Goal: Task Accomplishment & Management: Manage account settings

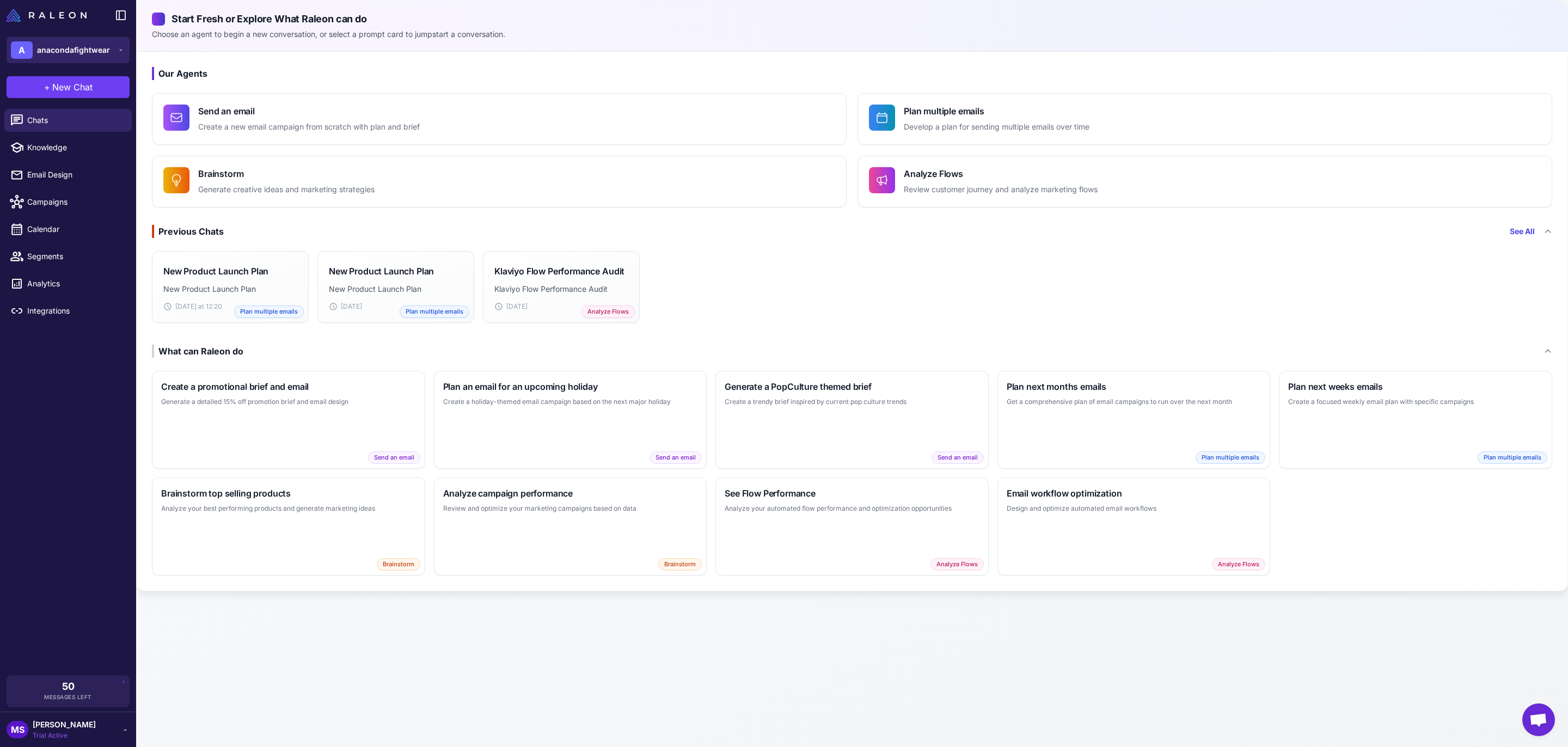
click at [54, 49] on span "anacondafightwear" at bounding box center [74, 50] width 73 height 12
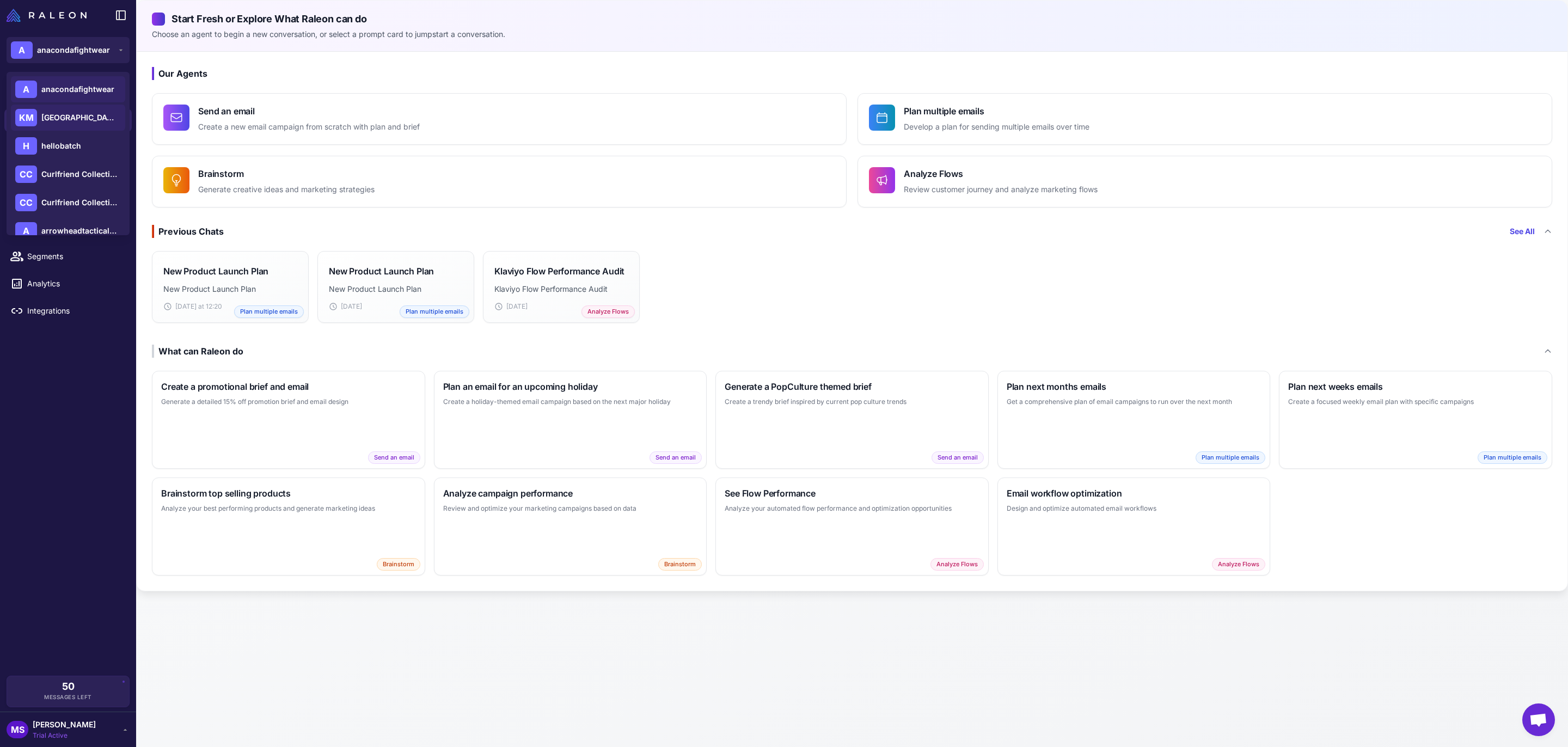
click at [85, 118] on span "[GEOGRAPHIC_DATA]" at bounding box center [79, 117] width 76 height 12
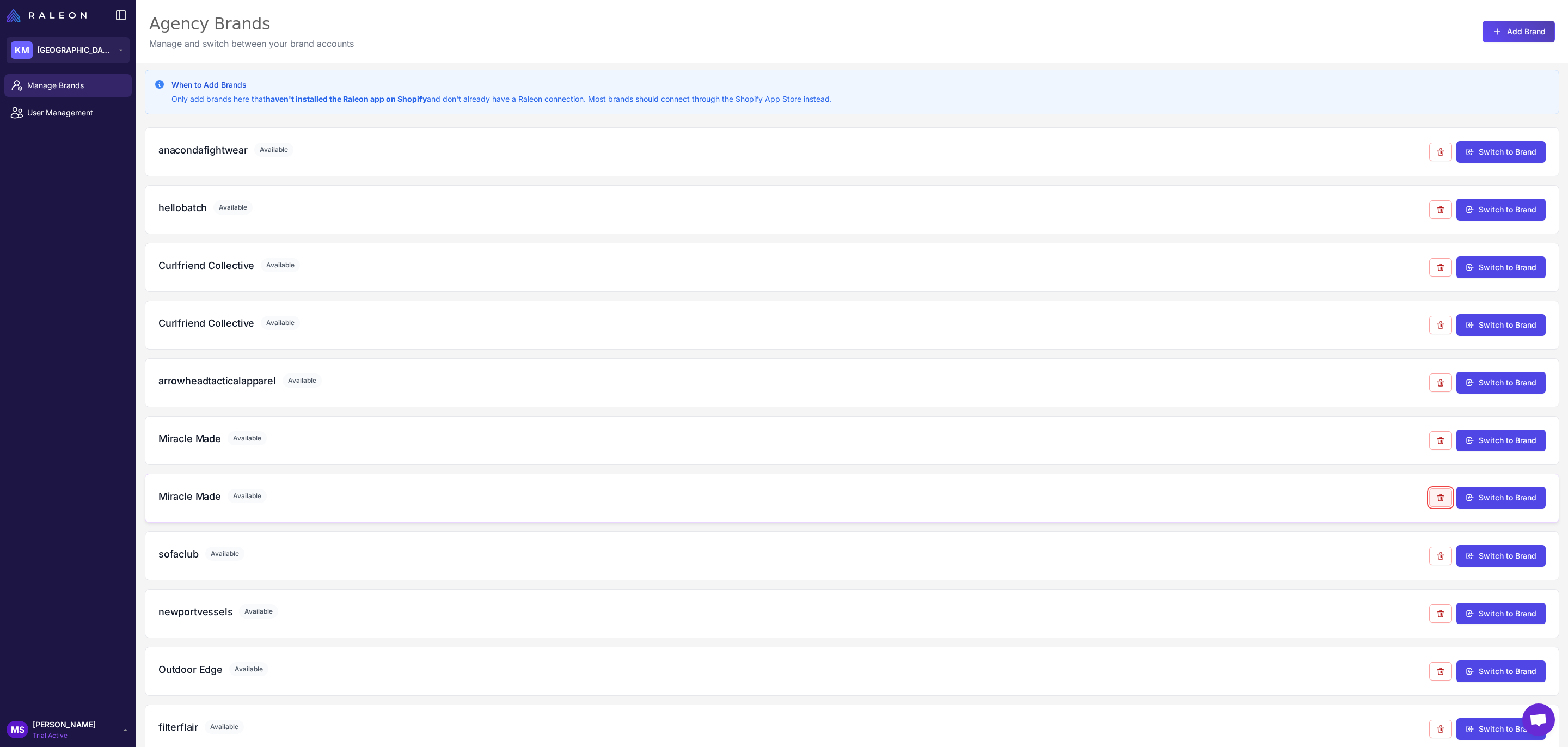
click at [1440, 497] on icon at bounding box center [1441, 497] width 9 height 9
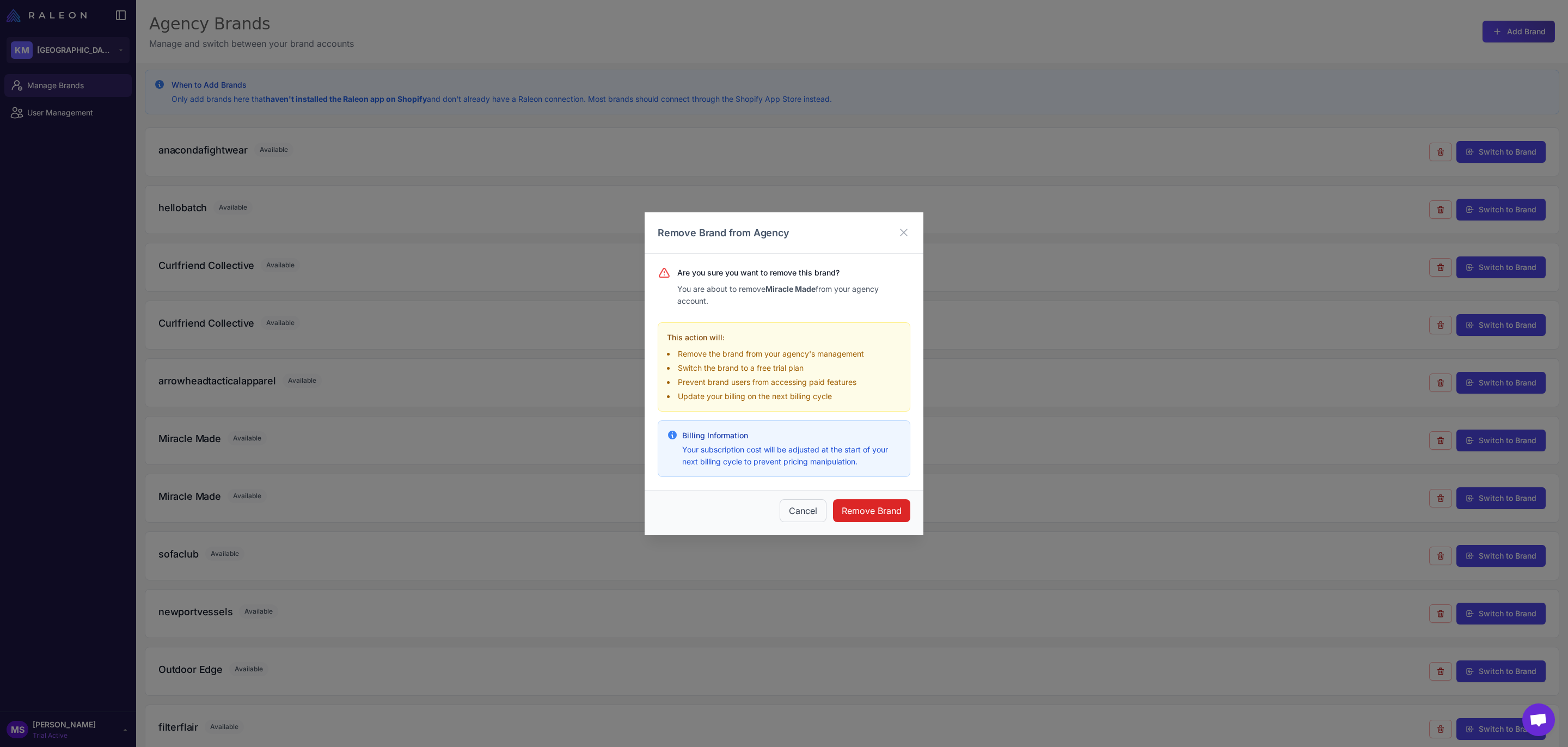
click at [869, 496] on div "Cancel Remove Brand" at bounding box center [784, 513] width 279 height 45
click at [874, 513] on button "Remove Brand" at bounding box center [871, 511] width 77 height 23
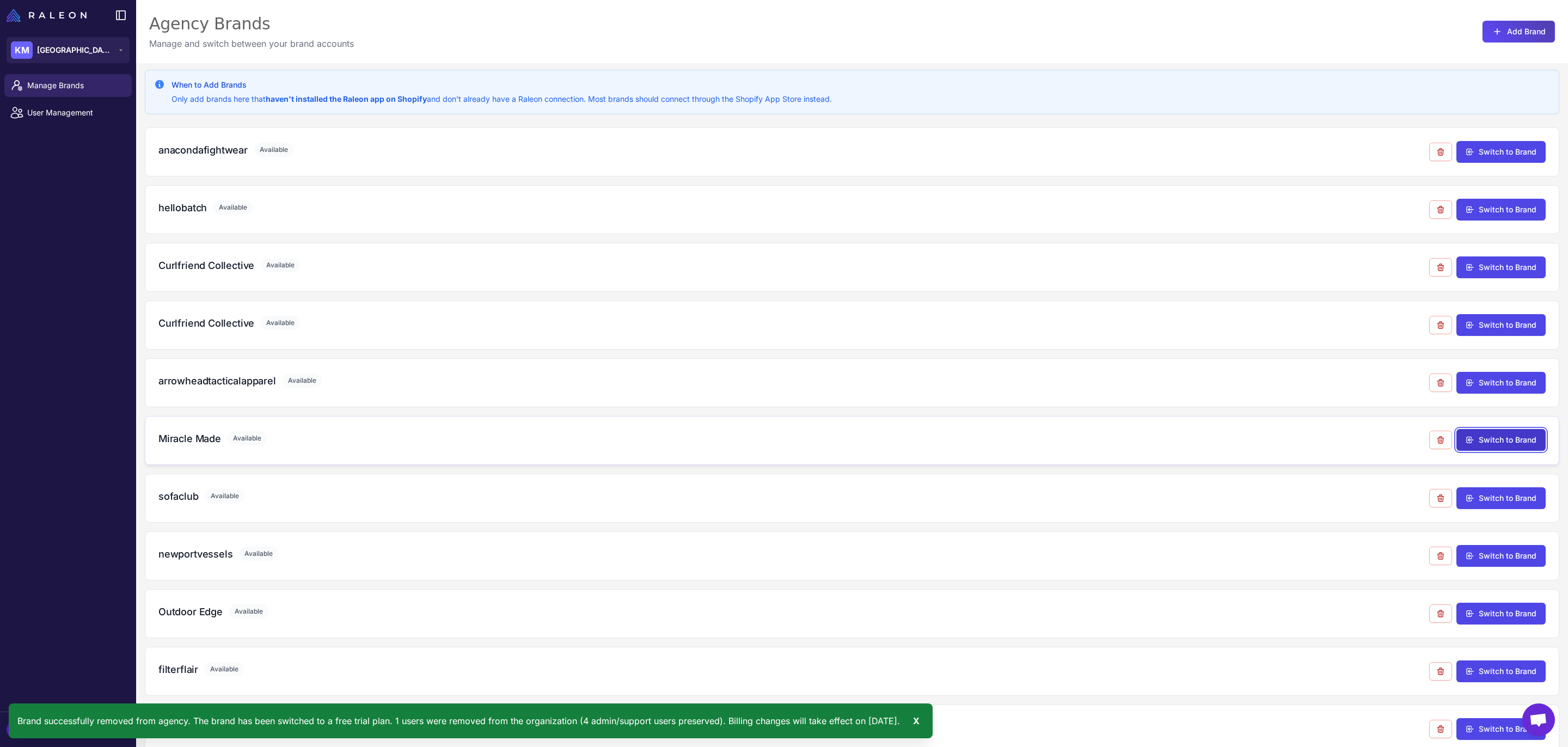
click at [1504, 435] on button "Switch to Brand" at bounding box center [1501, 440] width 89 height 22
